Goal: Task Accomplishment & Management: Use online tool/utility

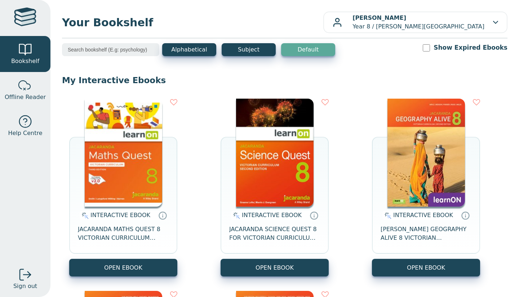
click at [165, 146] on div "INTERACTIVE EBOOK JACARANDA MATHS QUEST 8 VICTORIAN CURRICULUM LEARNON EBOOK 3E…" at bounding box center [123, 188] width 108 height 178
click at [134, 148] on img at bounding box center [124, 153] width 78 height 108
click at [92, 138] on img at bounding box center [124, 153] width 78 height 108
